Goal: Transaction & Acquisition: Purchase product/service

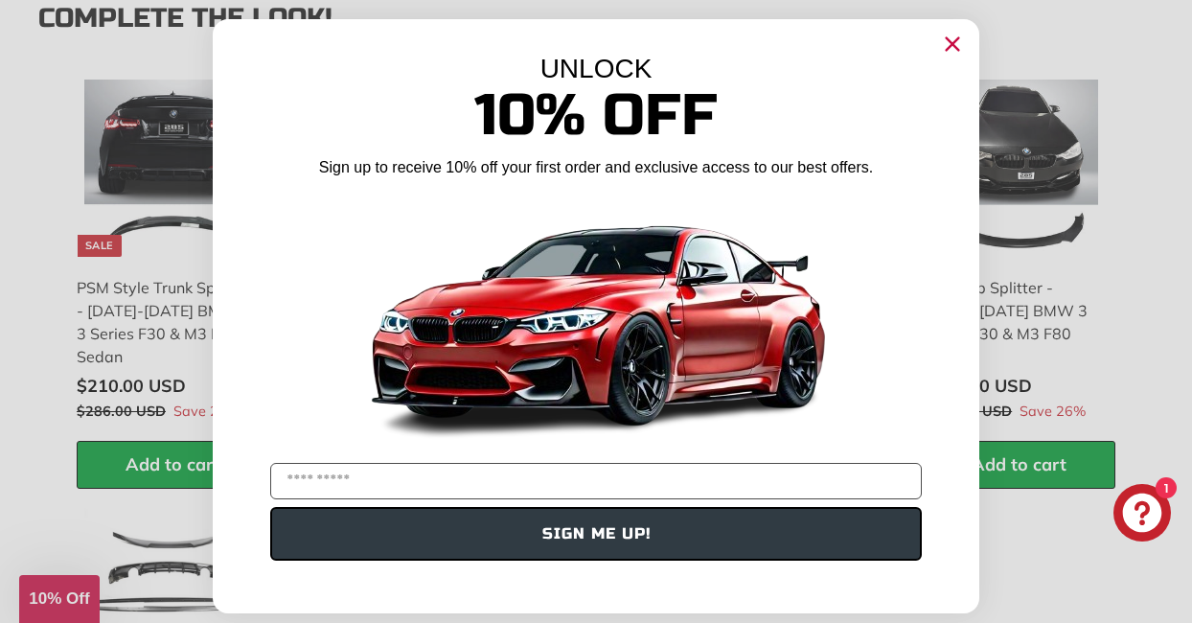
scroll to position [2492, 0]
